Goal: Find specific page/section: Find specific page/section

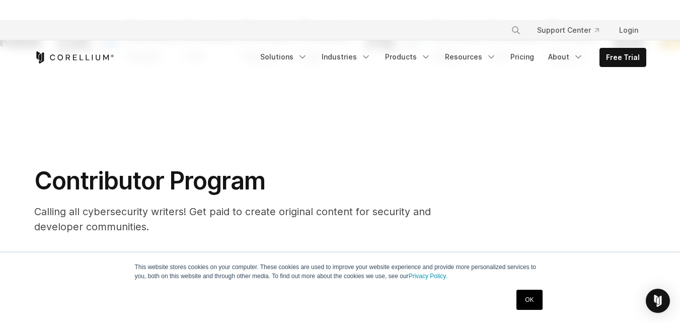
click at [566, 166] on div "Contributor Program Calling all cybersecurity writers! Get paid to create origi…" at bounding box center [340, 204] width 633 height 77
click at [567, 61] on link "About" at bounding box center [565, 57] width 47 height 18
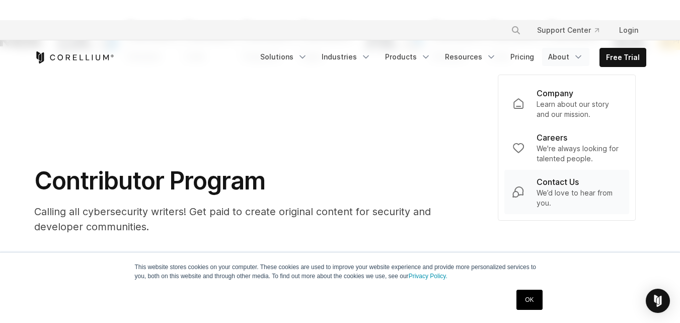
click at [573, 184] on p "Contact Us" at bounding box center [558, 182] width 42 height 12
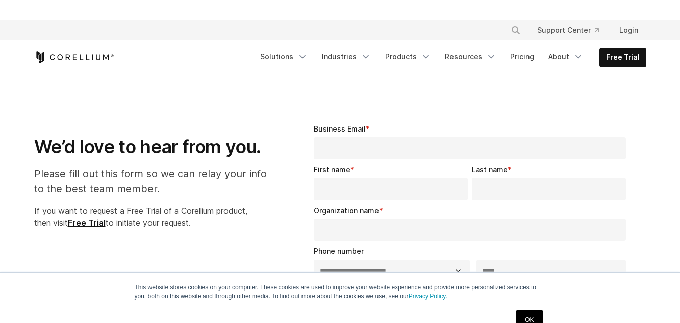
select select "**"
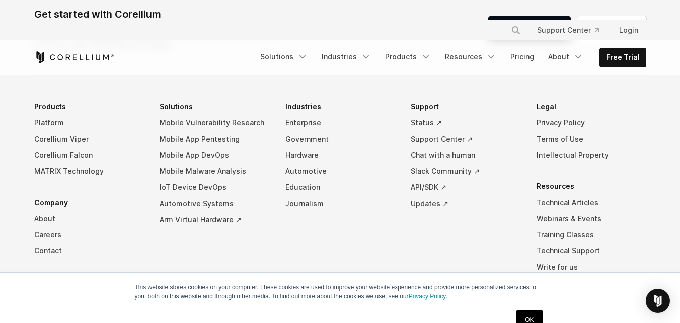
scroll to position [868, 0]
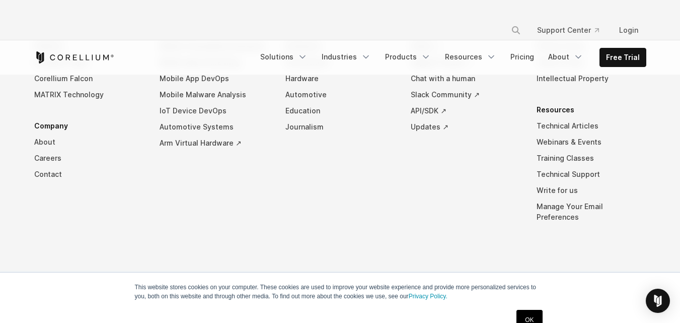
drag, startPoint x: 687, startPoint y: 37, endPoint x: 687, endPoint y: 264, distance: 226.6
click at [680, 264] on html "This website stores cookies on your computer. These cookies are used to improve…" at bounding box center [340, 29] width 680 height 1795
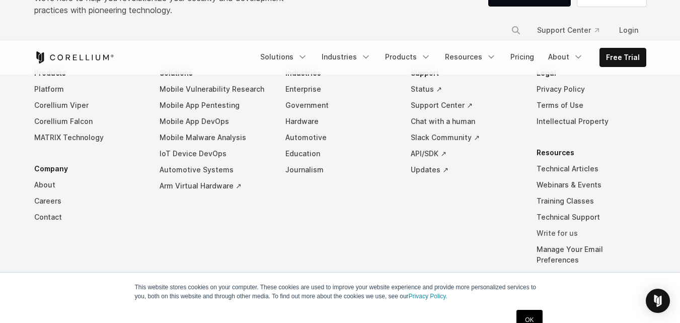
click at [557, 225] on link "Write for us" at bounding box center [592, 233] width 110 height 16
